Goal: Check status

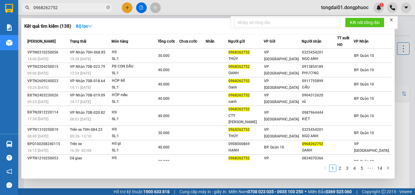
click at [82, 9] on input "0968262752" at bounding box center [69, 7] width 72 height 7
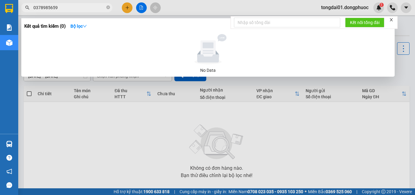
click at [70, 7] on input "0378985659" at bounding box center [69, 7] width 72 height 7
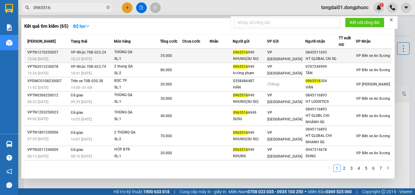
type input "0965516"
click at [111, 52] on td "VP Nhận 70B-023.24 18:23 [DATE]" at bounding box center [91, 56] width 45 height 14
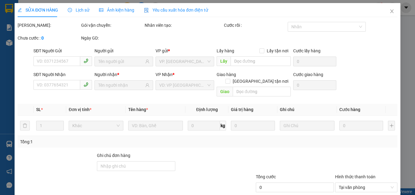
click at [81, 4] on div "Lịch sử" at bounding box center [79, 10] width 22 height 14
